Goal: Transaction & Acquisition: Purchase product/service

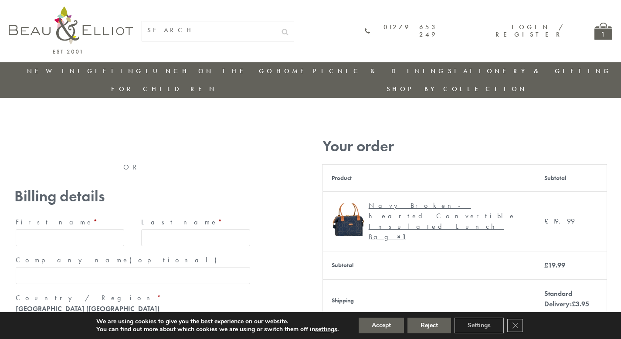
type input "maria33@yahoo.com"
type input "Maria"
type input "Williams"
type input "23, Scottsdale, Happytown"
type input "London"
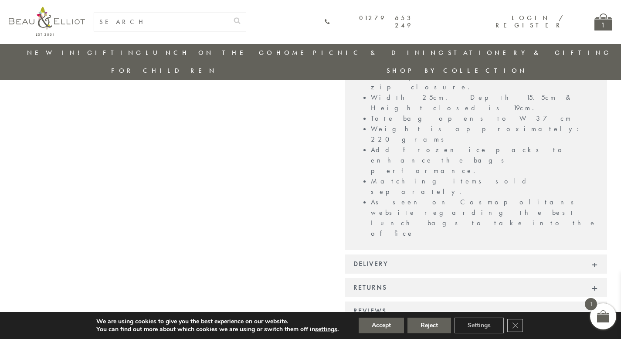
scroll to position [739, 0]
